Goal: Transaction & Acquisition: Purchase product/service

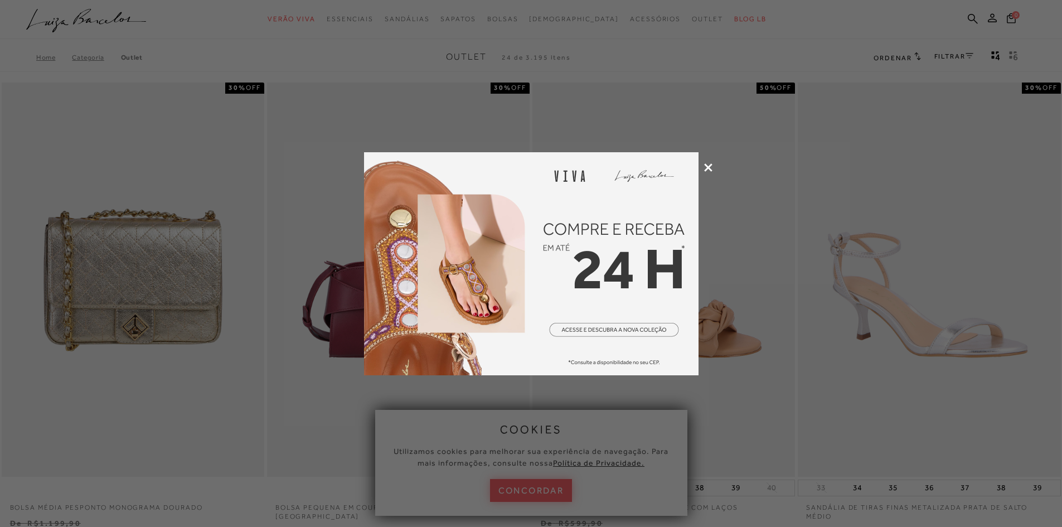
click at [710, 166] on icon at bounding box center [708, 167] width 8 height 8
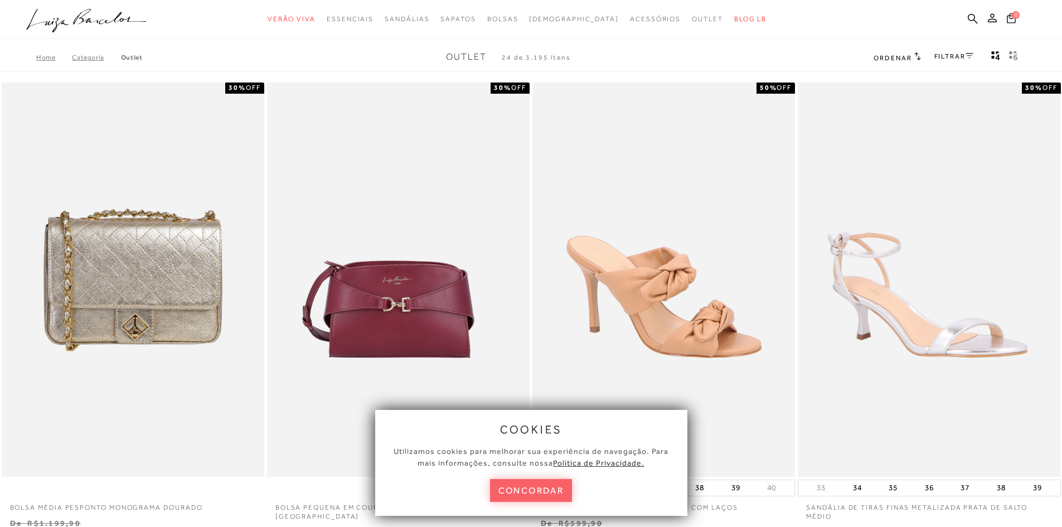
click at [946, 54] on link "FILTRAR" at bounding box center [953, 56] width 39 height 8
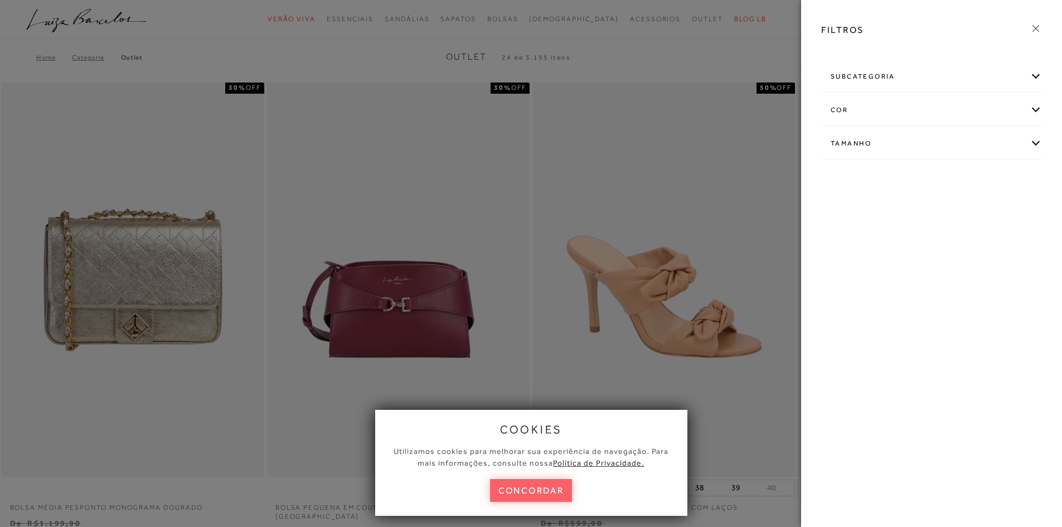
click at [904, 143] on div "Tamanho" at bounding box center [931, 144] width 220 height 30
click at [852, 228] on link "Ver mais..." at bounding box center [851, 227] width 30 height 8
click at [984, 236] on span "38" at bounding box center [985, 238] width 16 height 8
click at [984, 236] on input "38" at bounding box center [979, 240] width 11 height 11
checkbox input "true"
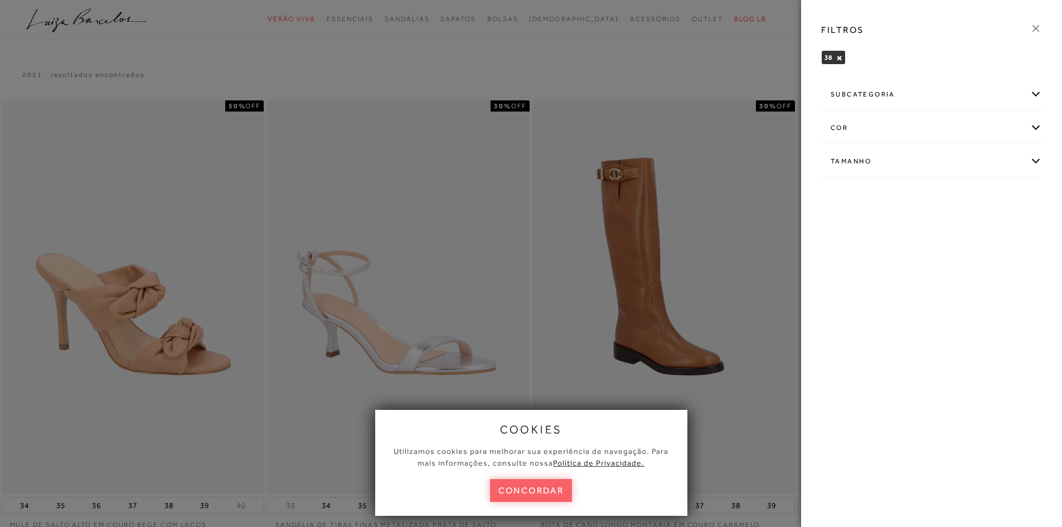
click at [1037, 29] on icon at bounding box center [1035, 28] width 12 height 12
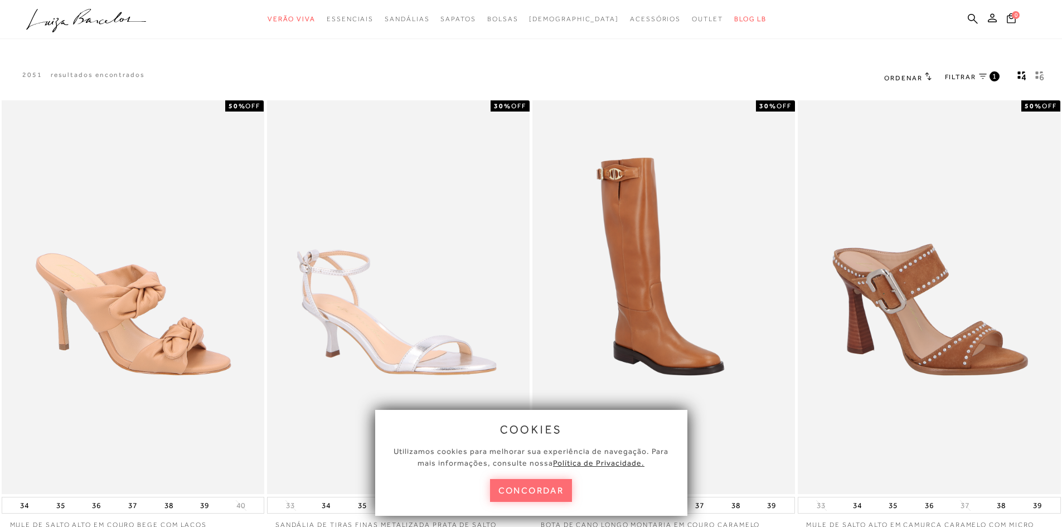
click at [530, 495] on button "concordar" at bounding box center [531, 490] width 82 height 23
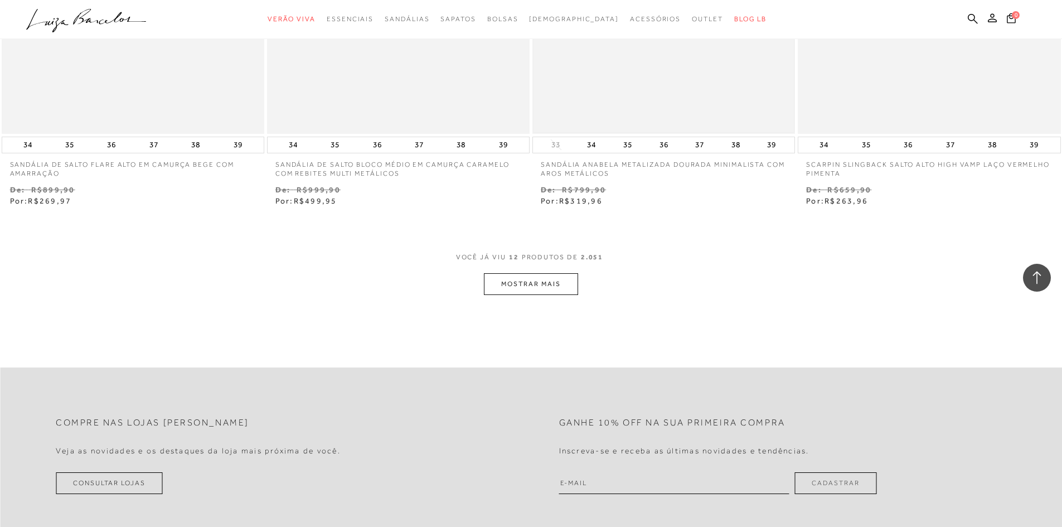
scroll to position [1170, 0]
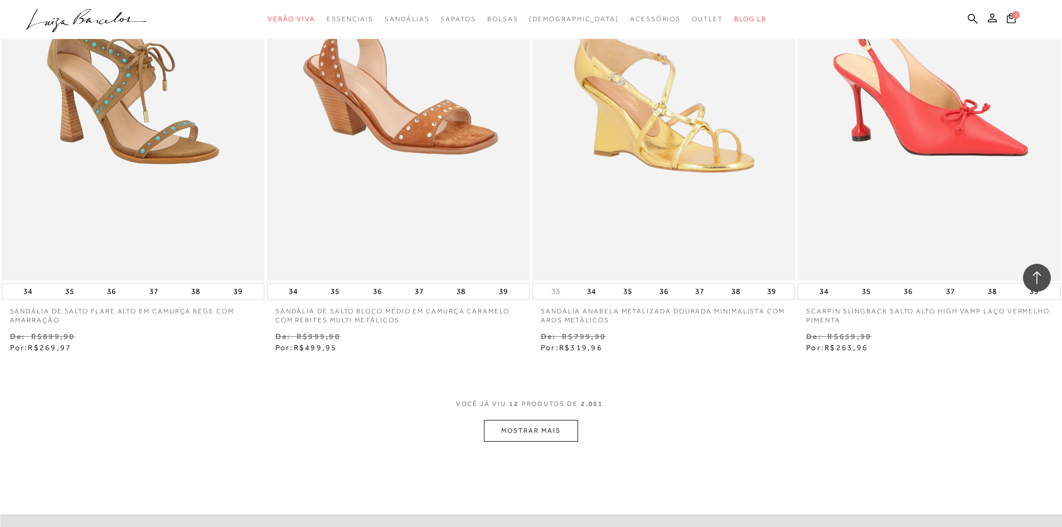
click at [540, 429] on button "MOSTRAR MAIS" at bounding box center [531, 431] width 94 height 22
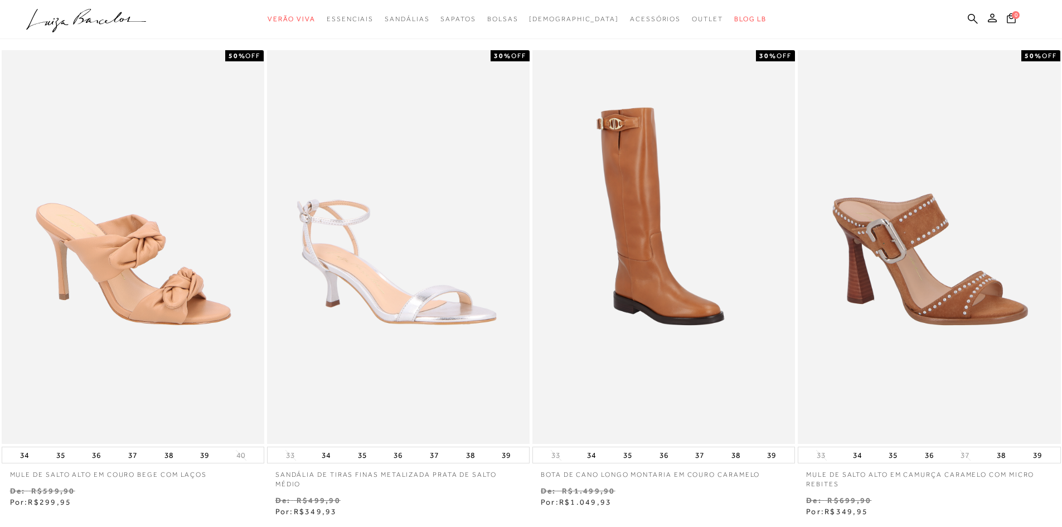
scroll to position [0, 0]
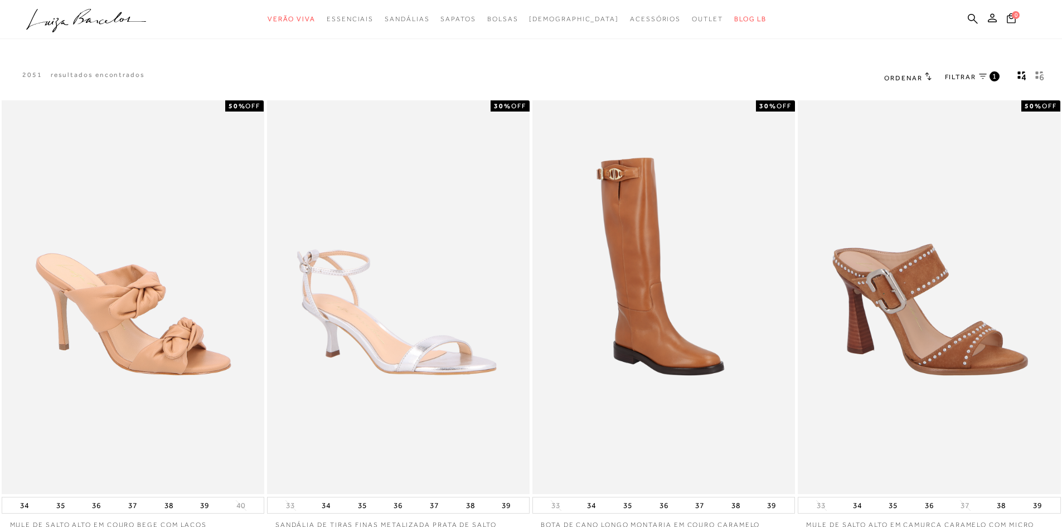
click at [962, 77] on span "FILTRAR" at bounding box center [960, 76] width 31 height 9
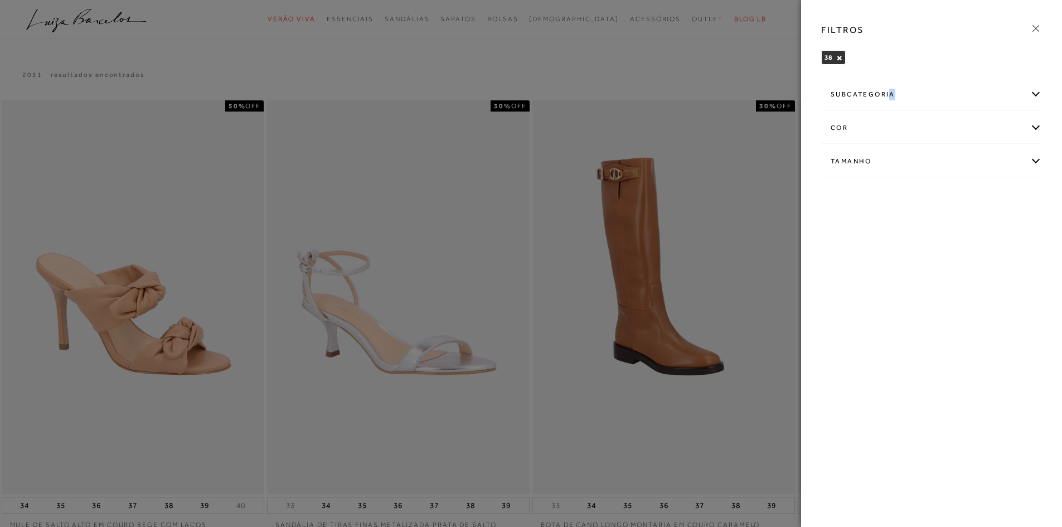
click at [892, 92] on div "subcategoria" at bounding box center [931, 95] width 220 height 30
click at [894, 98] on div "subcategoria" at bounding box center [931, 95] width 220 height 30
click at [1033, 94] on div "subcategoria" at bounding box center [931, 95] width 220 height 30
click at [842, 129] on link "Modelo" at bounding box center [841, 125] width 23 height 12
click at [854, 100] on div "subcategoria" at bounding box center [931, 95] width 220 height 30
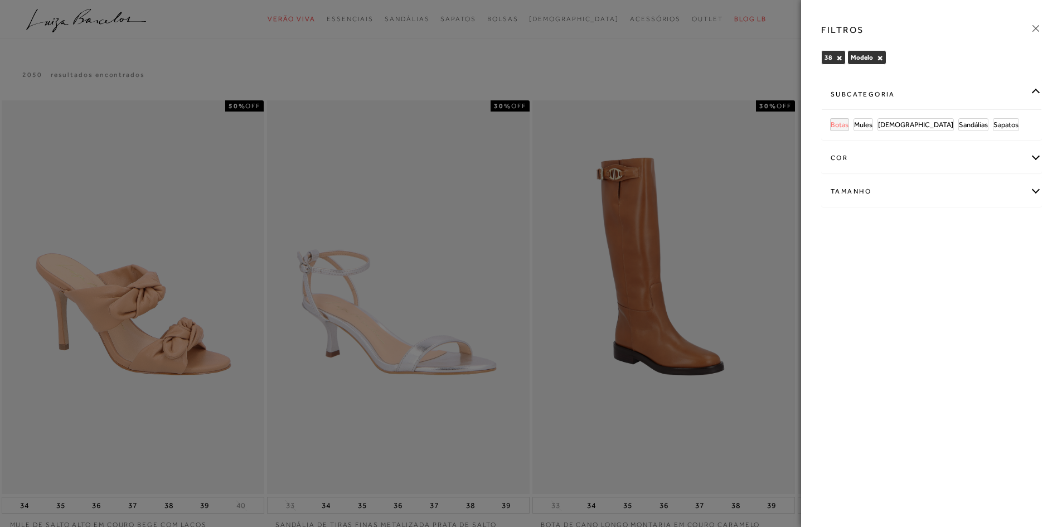
click at [840, 125] on span "Botas" at bounding box center [839, 124] width 18 height 8
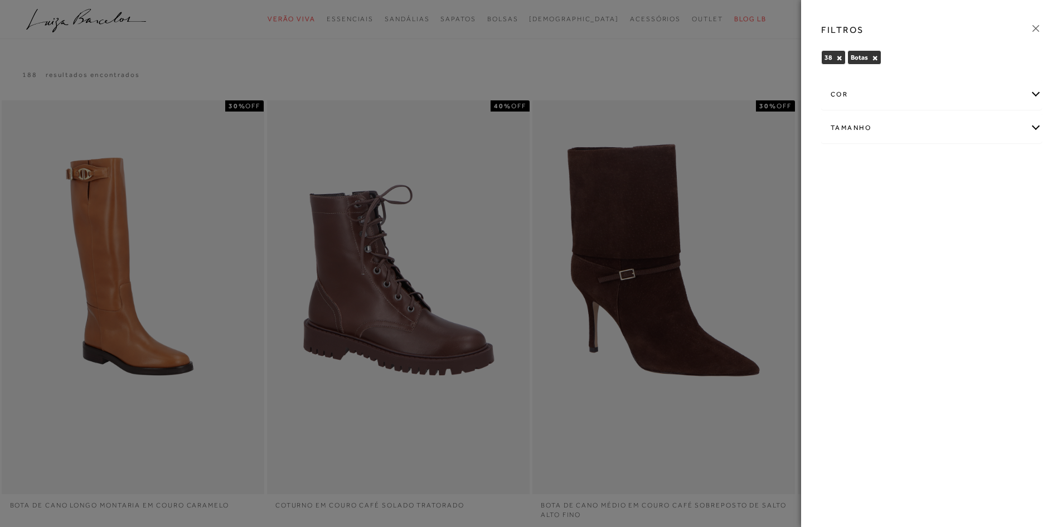
click at [716, 59] on div at bounding box center [531, 263] width 1062 height 527
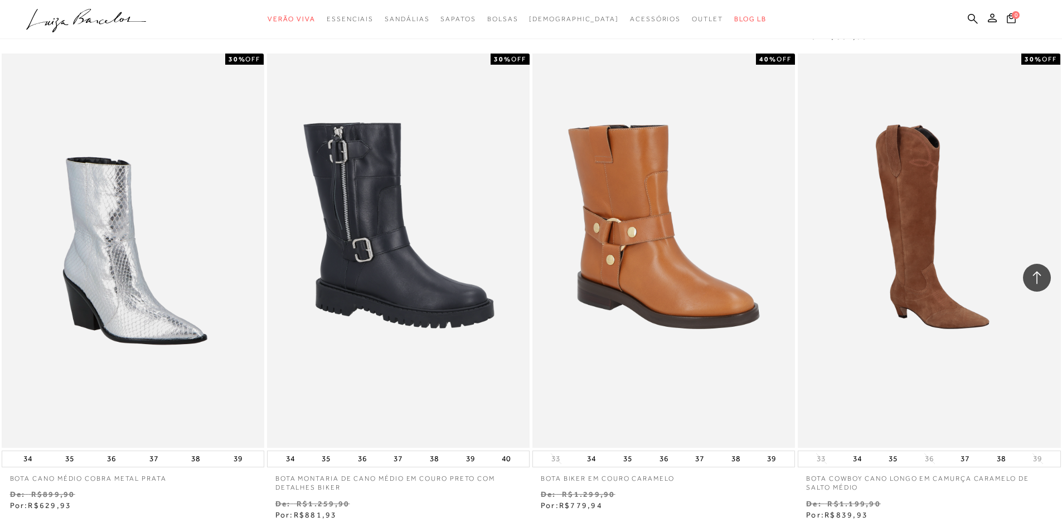
scroll to position [1393, 0]
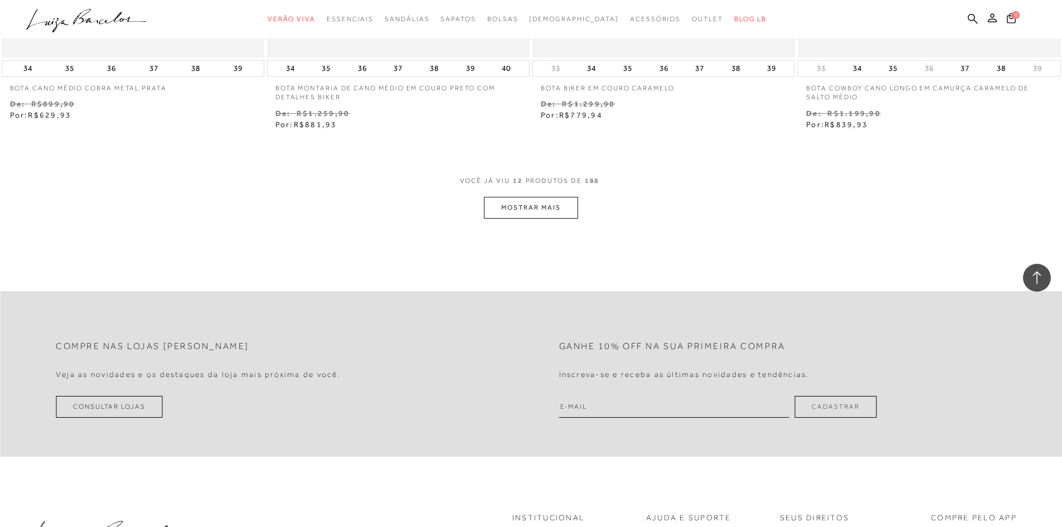
click at [567, 204] on button "MOSTRAR MAIS" at bounding box center [531, 208] width 94 height 22
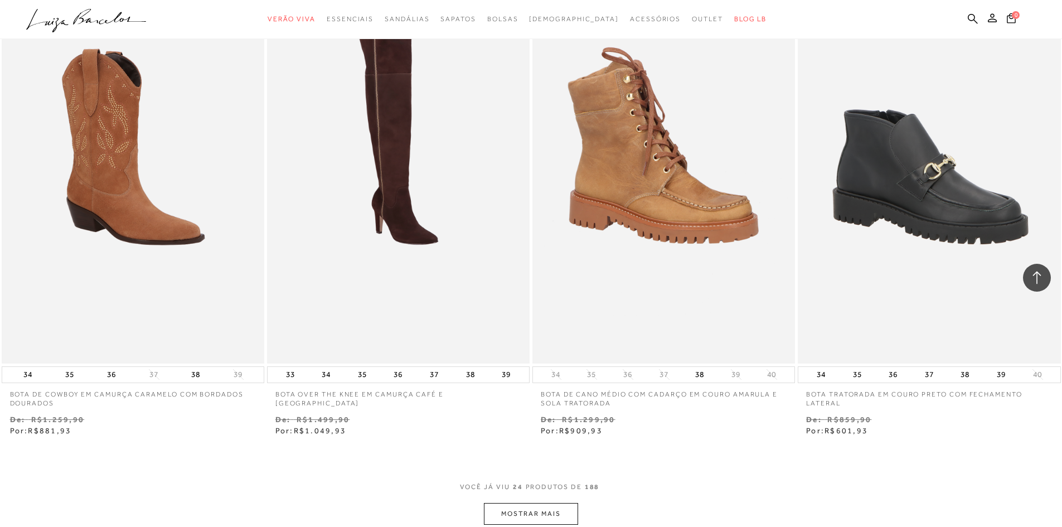
scroll to position [2787, 0]
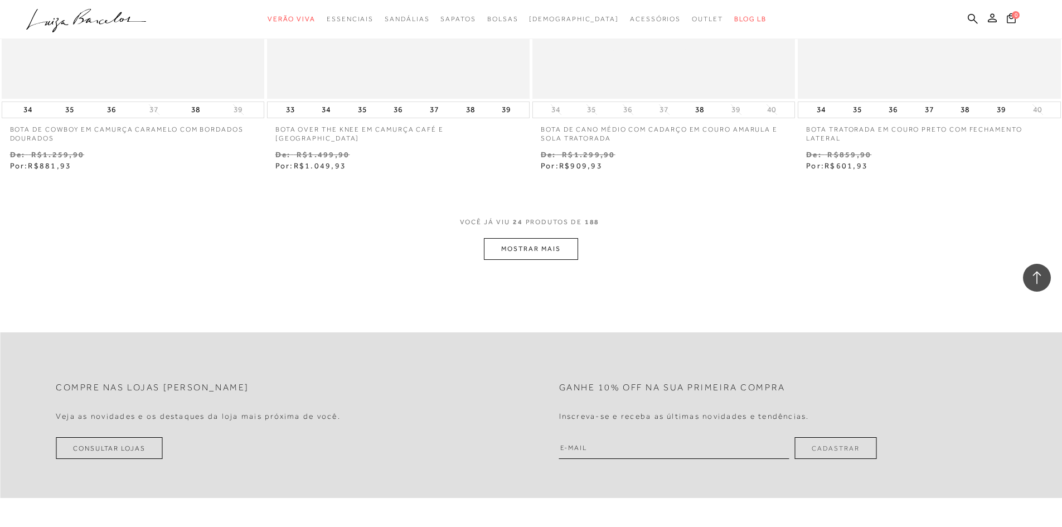
click at [507, 251] on button "MOSTRAR MAIS" at bounding box center [531, 249] width 94 height 22
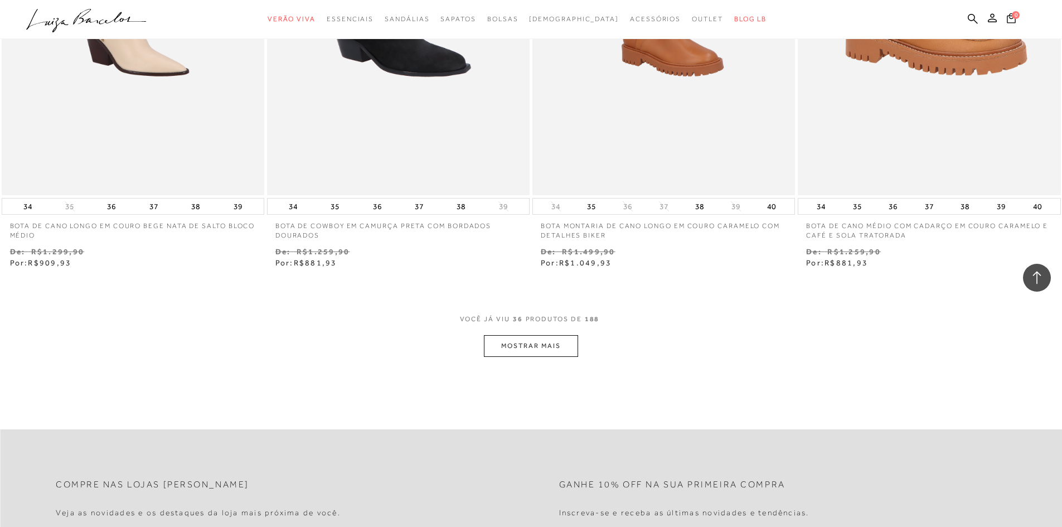
scroll to position [4235, 0]
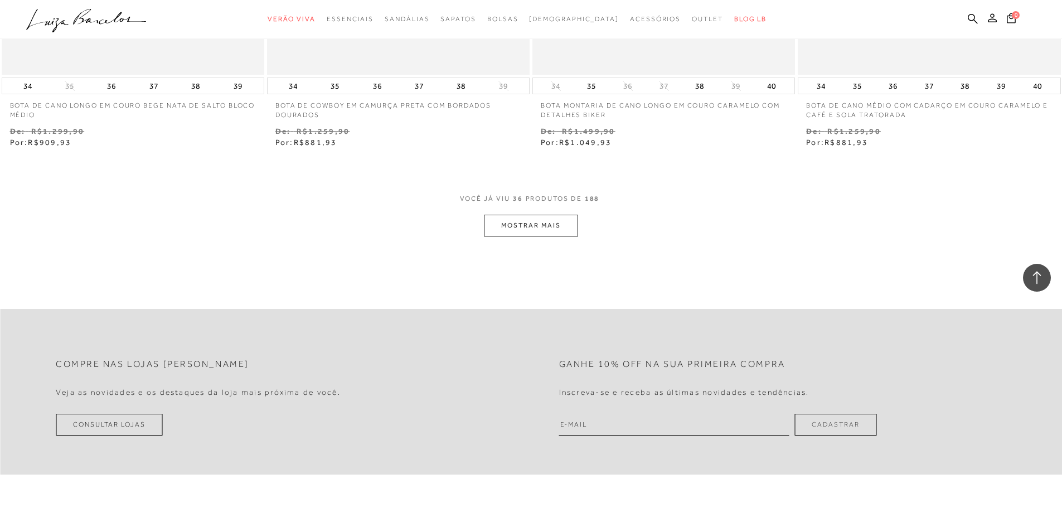
click at [507, 223] on button "MOSTRAR MAIS" at bounding box center [531, 226] width 94 height 22
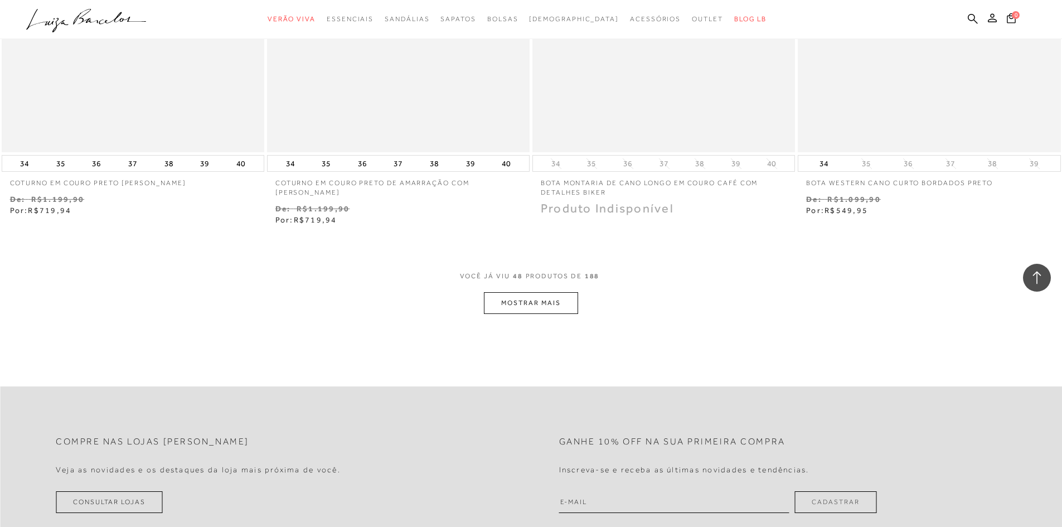
scroll to position [5684, 0]
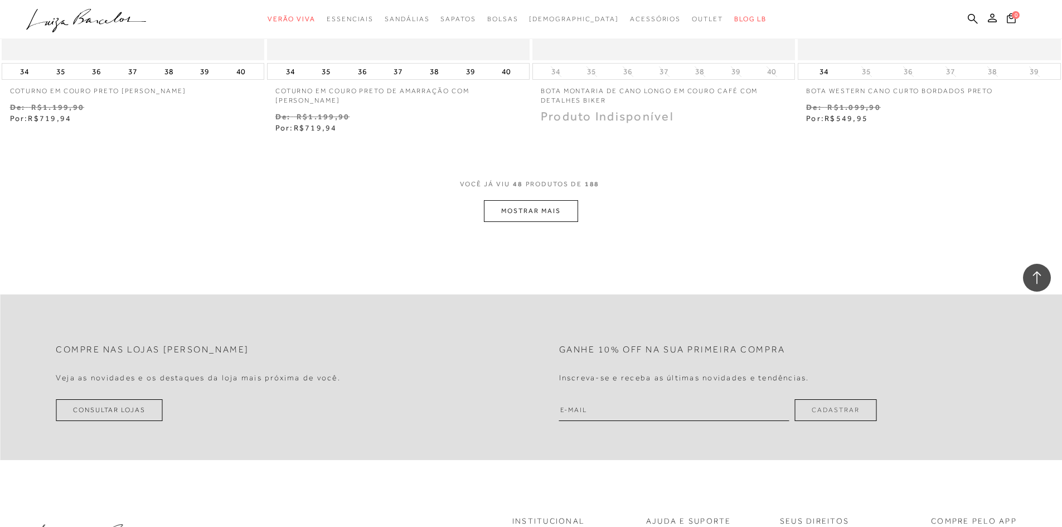
click at [544, 219] on button "MOSTRAR MAIS" at bounding box center [531, 211] width 94 height 22
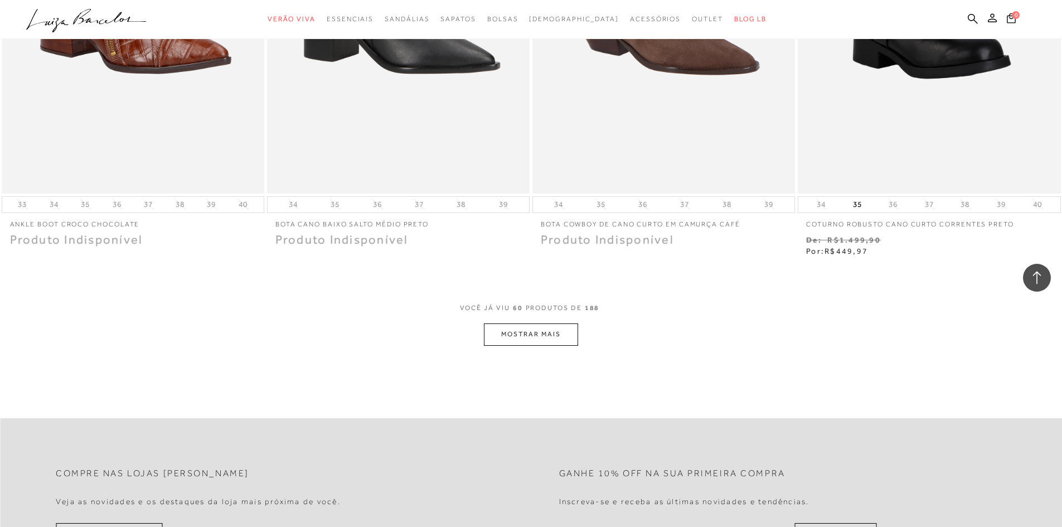
scroll to position [7133, 0]
